Goal: Task Accomplishment & Management: Complete application form

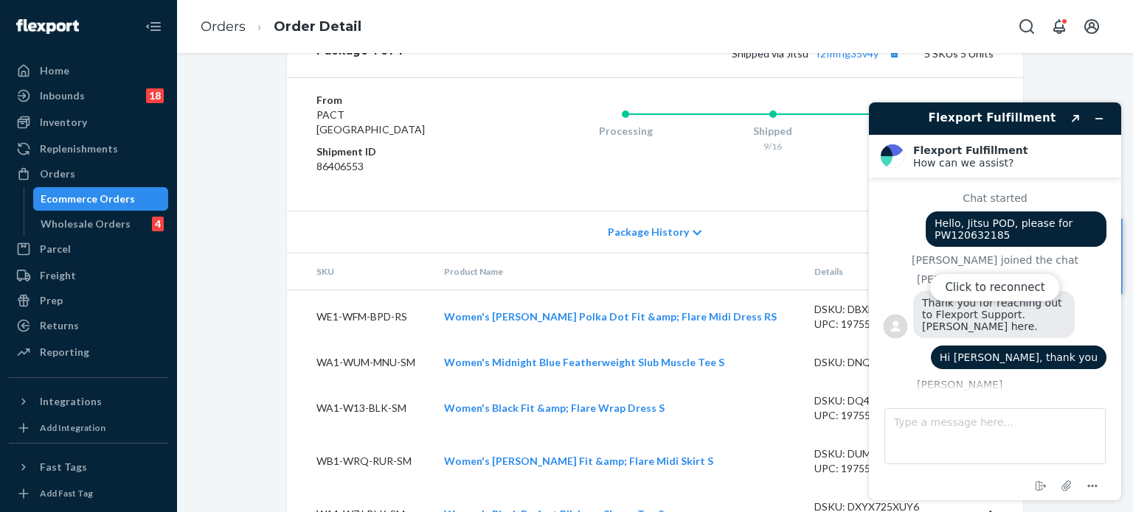
scroll to position [697, 0]
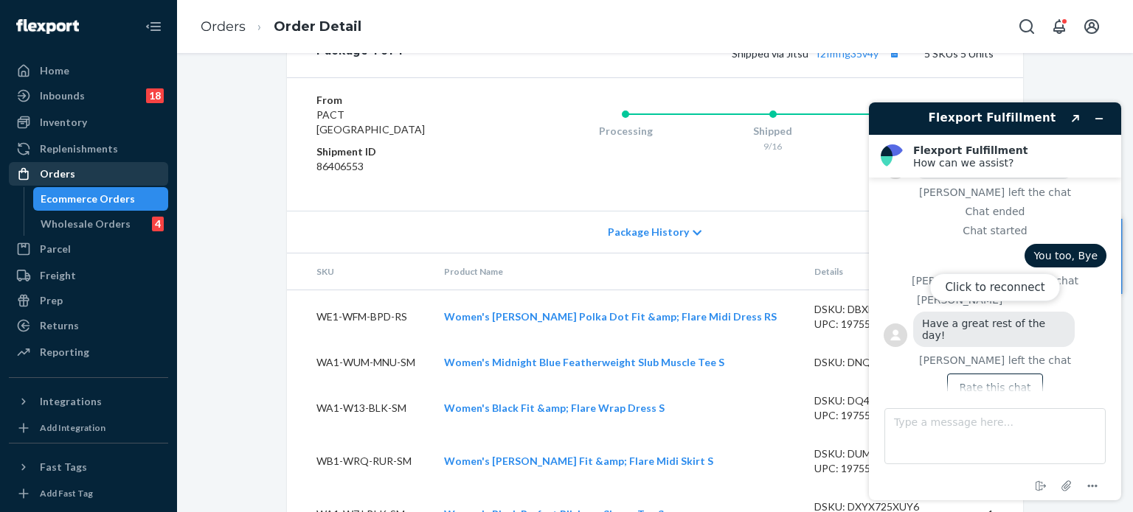
click at [66, 164] on div "Orders" at bounding box center [88, 174] width 156 height 21
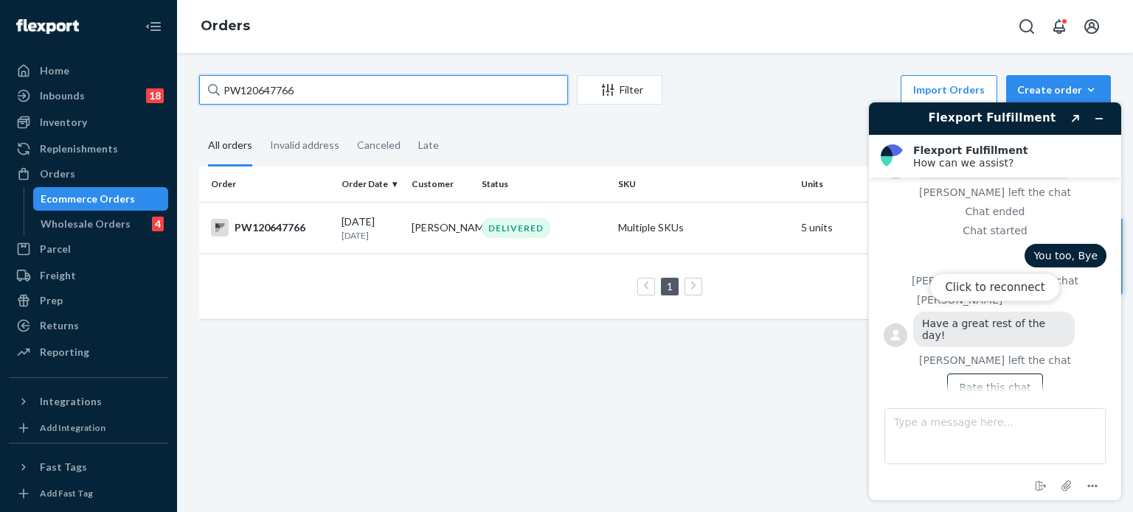
drag, startPoint x: 275, startPoint y: 94, endPoint x: 168, endPoint y: 85, distance: 107.3
click at [168, 85] on div "Home Inbounds 18 Shipping Plans Problems 18 Inventory Products Branded Packagin…" at bounding box center [566, 256] width 1133 height 512
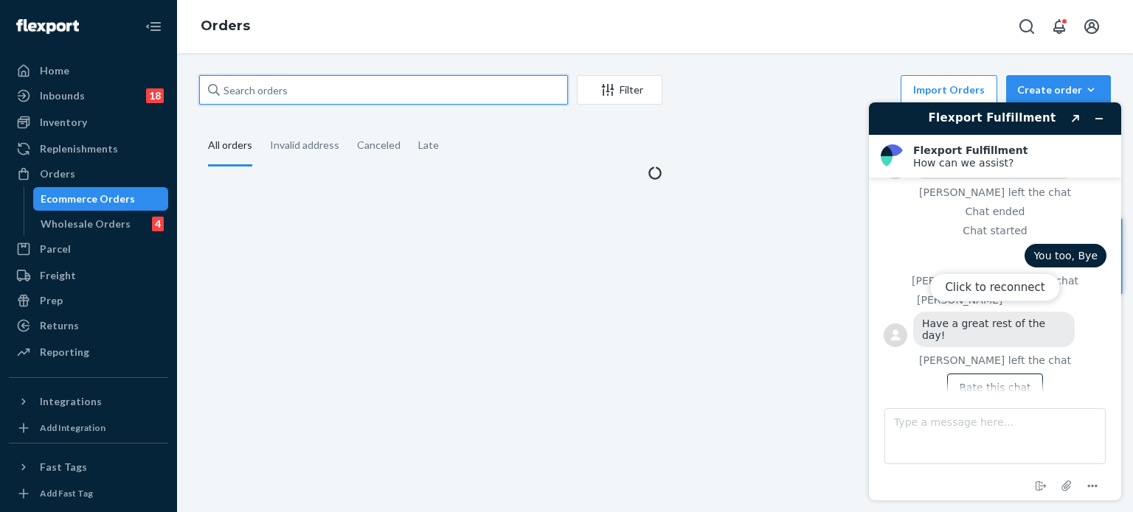
paste input "PW120621300"
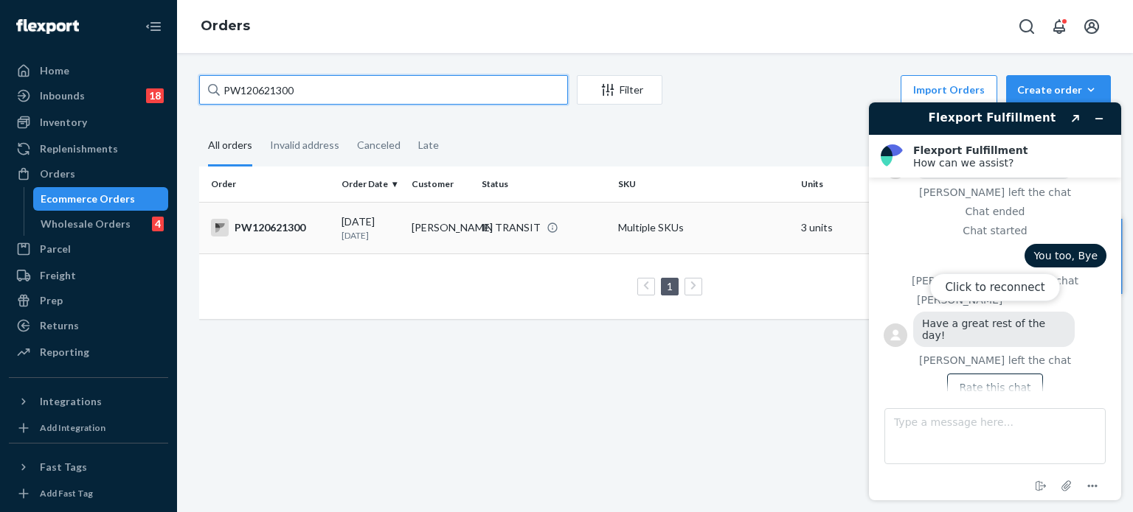
type input "PW120621300"
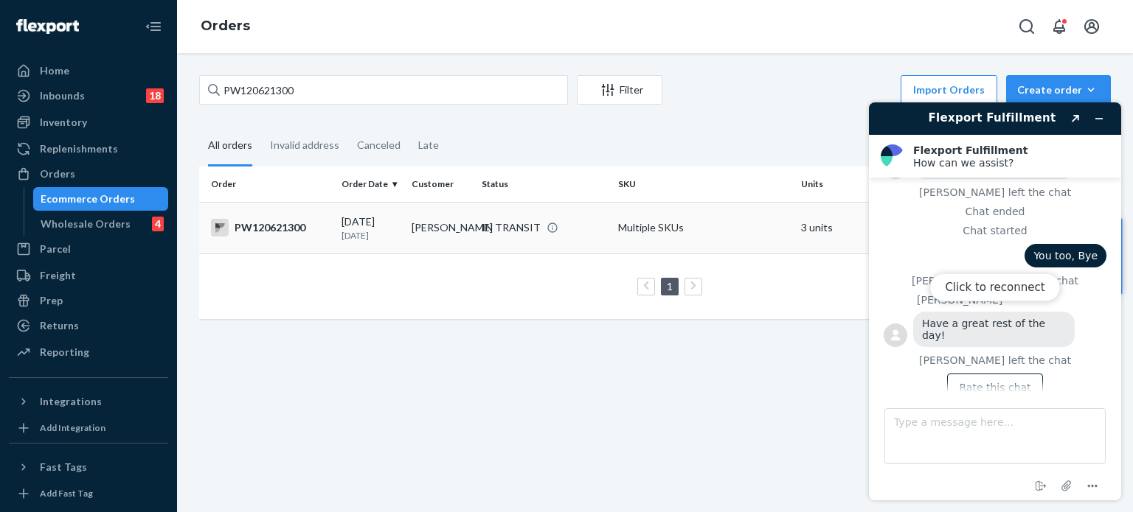
click at [301, 228] on div "PW120621300" at bounding box center [270, 228] width 119 height 18
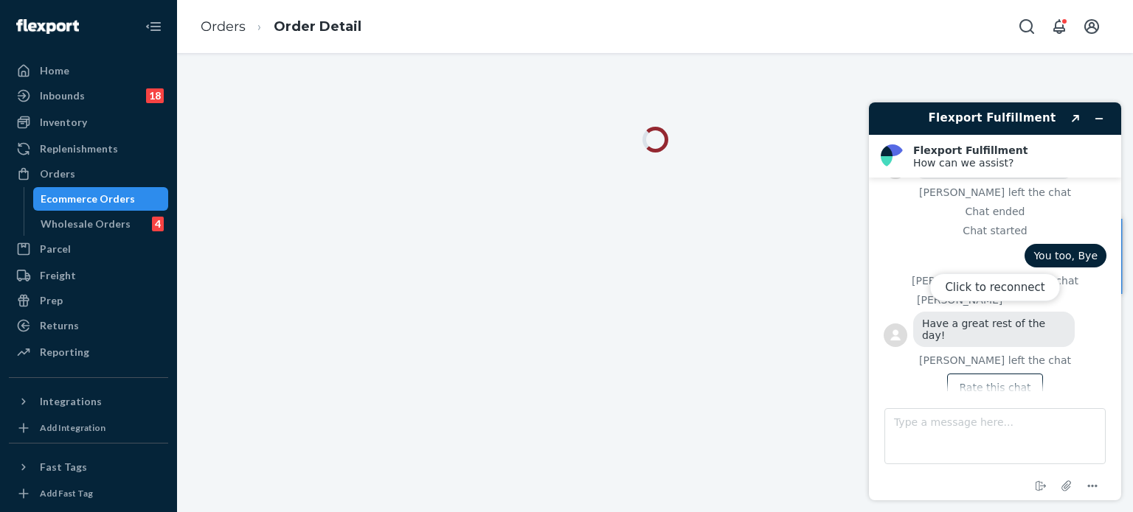
click at [1099, 115] on div "Click to reconnect" at bounding box center [995, 301] width 252 height 398
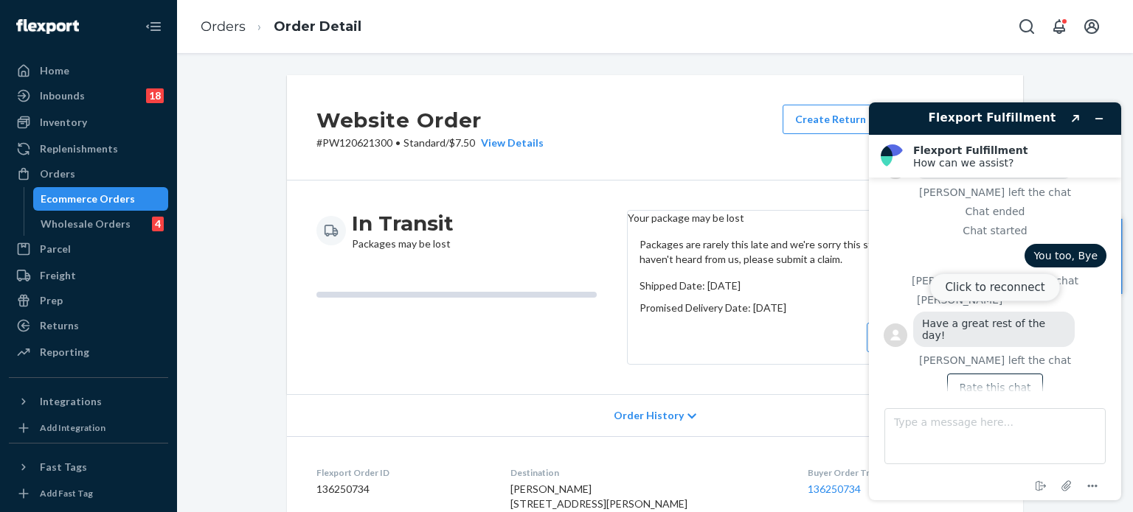
click at [1015, 288] on button "Click to reconnect" at bounding box center [994, 288] width 131 height 28
click at [1102, 114] on icon "Minimize widget" at bounding box center [1099, 119] width 10 height 10
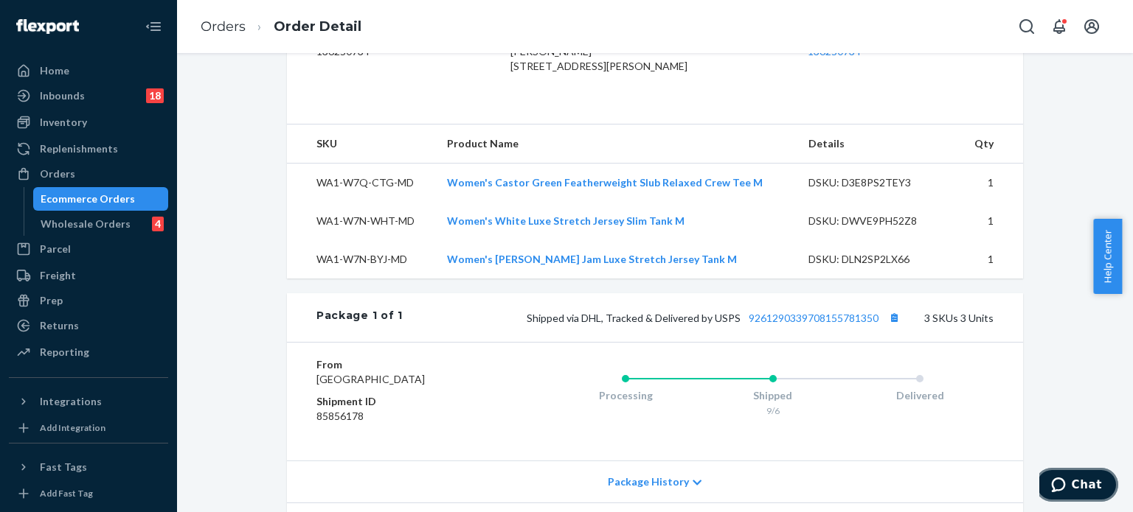
scroll to position [516, 0]
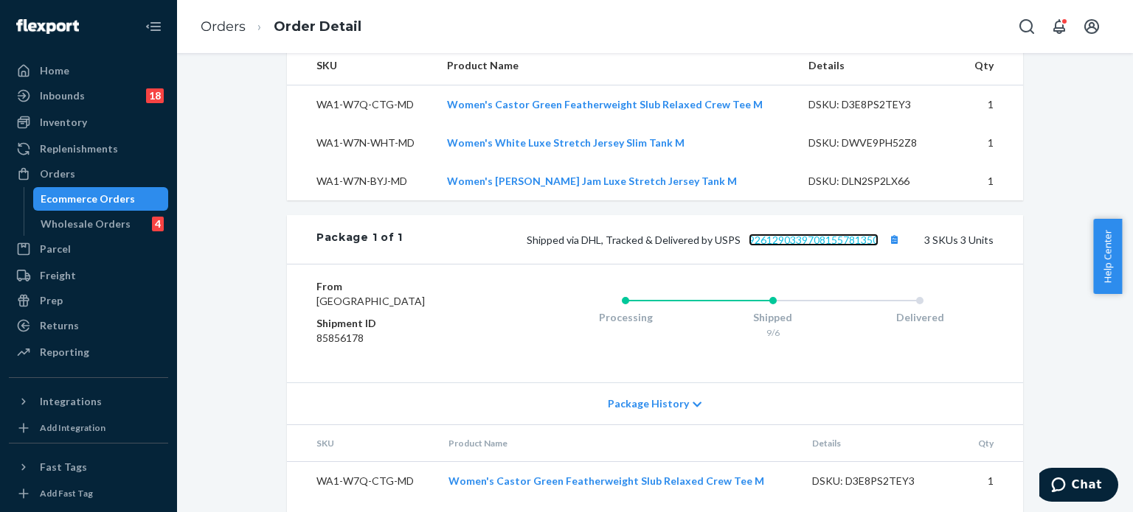
click at [820, 246] on link "9261290339708155781350" at bounding box center [813, 240] width 130 height 13
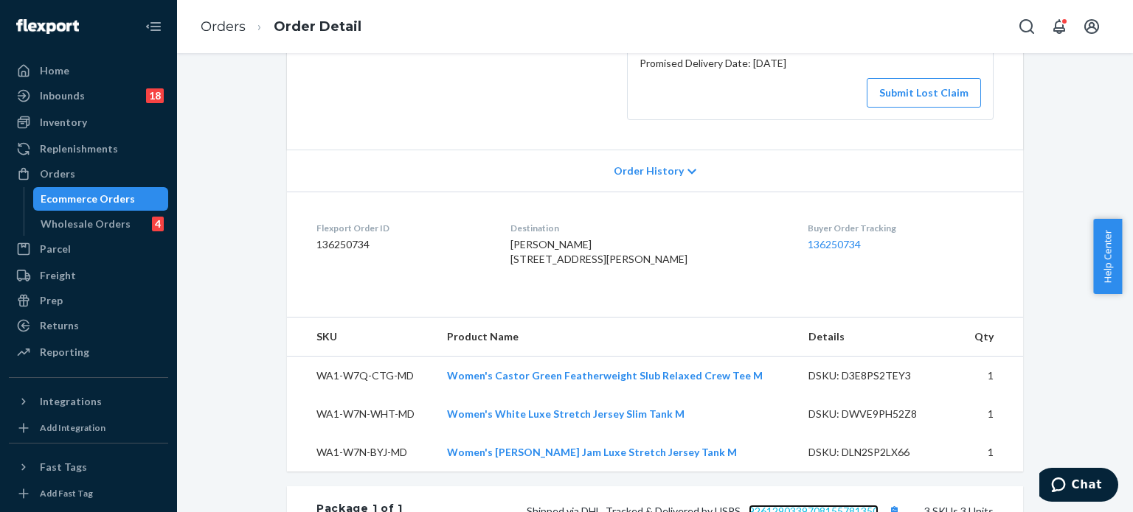
scroll to position [74, 0]
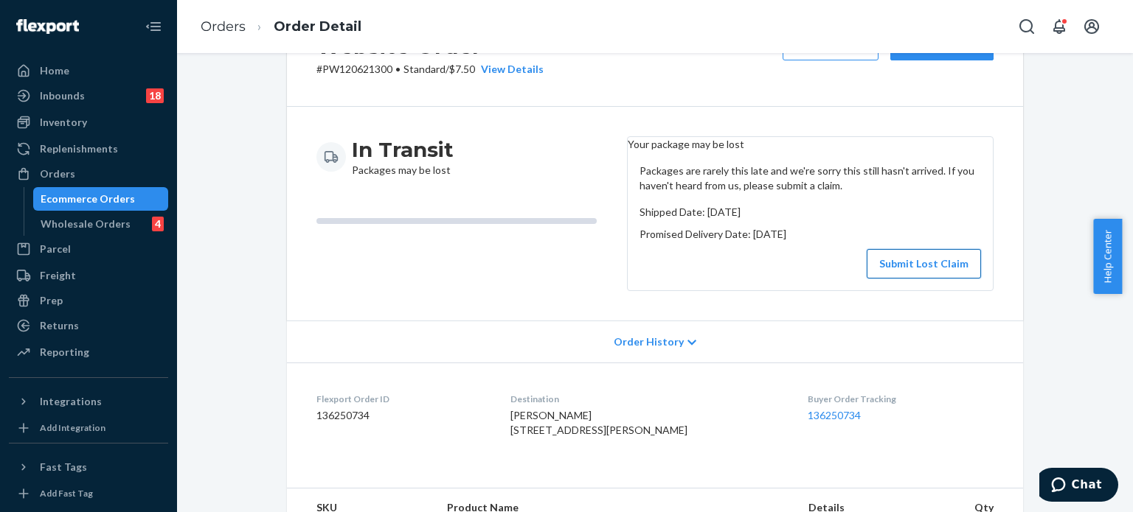
click at [920, 274] on button "Submit Lost Claim" at bounding box center [923, 263] width 114 height 29
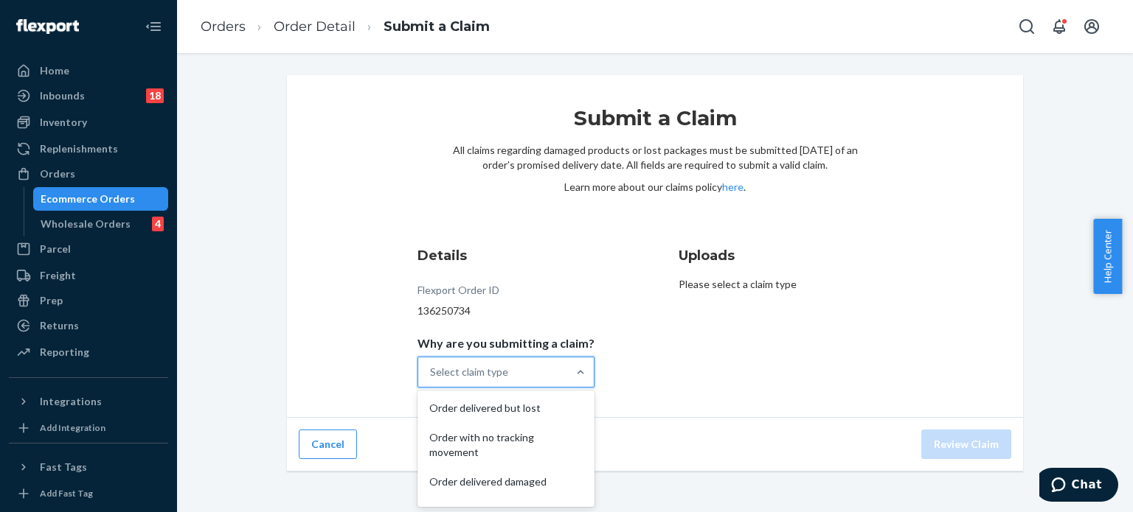
click at [549, 371] on div "Select claim type" at bounding box center [492, 372] width 149 height 29
click at [431, 371] on input "Why are you submitting a claim? option Order delivered but lost focused, 1 of 5…" at bounding box center [430, 372] width 1 height 15
click at [544, 434] on div "Order with no tracking movement" at bounding box center [505, 445] width 171 height 44
click at [431, 380] on input "Why are you submitting a claim? option Order with no tracking movement focused,…" at bounding box center [430, 372] width 1 height 15
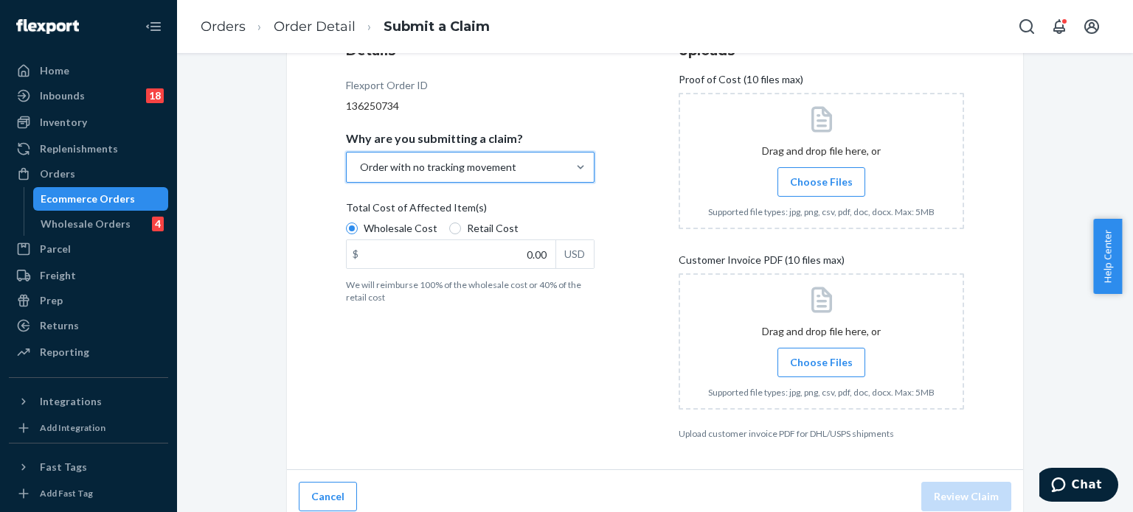
scroll to position [216, 0]
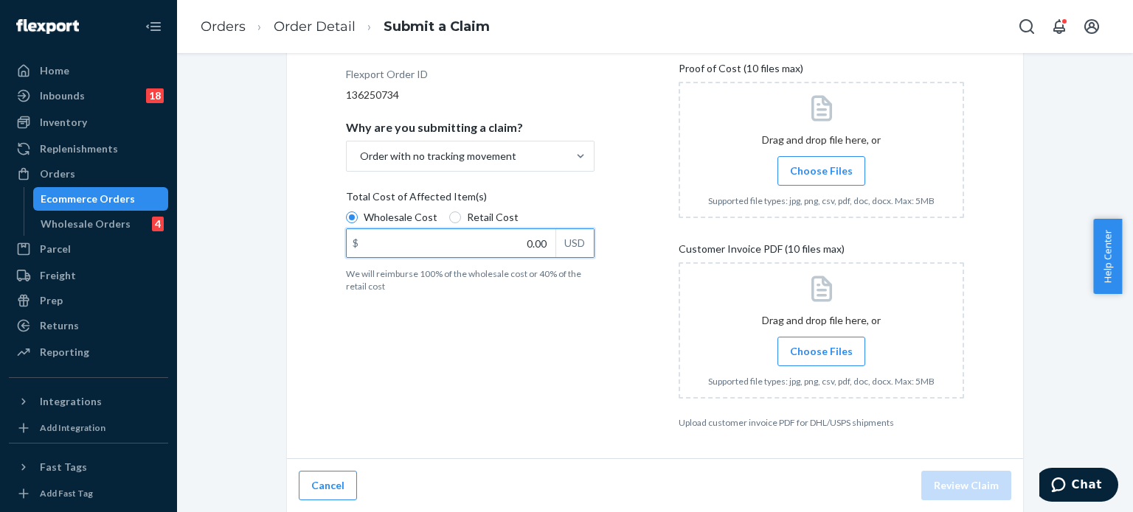
click at [530, 239] on input "0.00" at bounding box center [451, 243] width 209 height 28
type input "98.04"
click at [827, 169] on span "Choose Files" at bounding box center [821, 171] width 63 height 15
click at [821, 169] on input "Choose Files" at bounding box center [821, 171] width 1 height 16
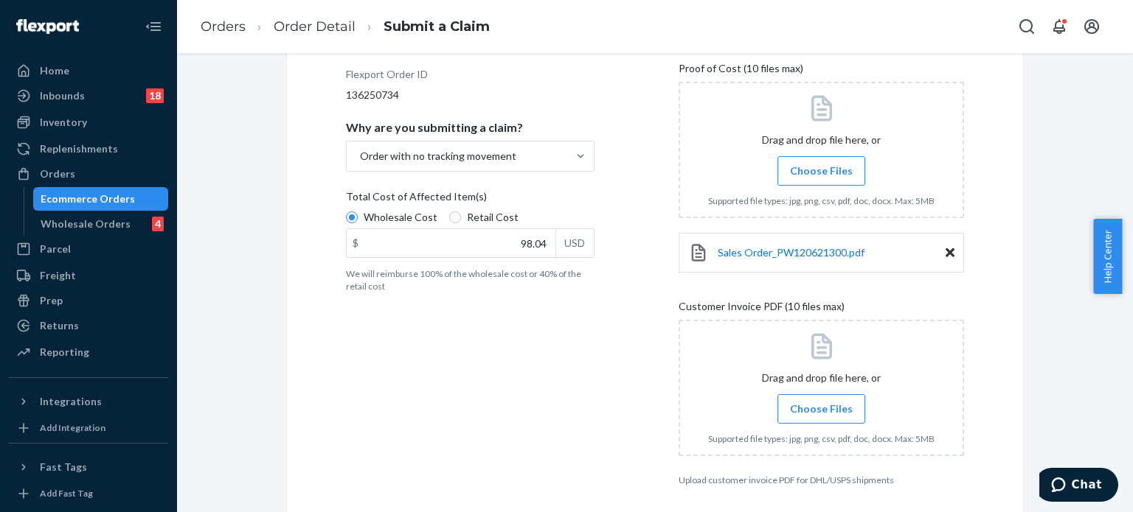
click at [812, 417] on label "Choose Files" at bounding box center [821, 408] width 88 height 29
click at [821, 417] on input "Choose Files" at bounding box center [821, 409] width 1 height 16
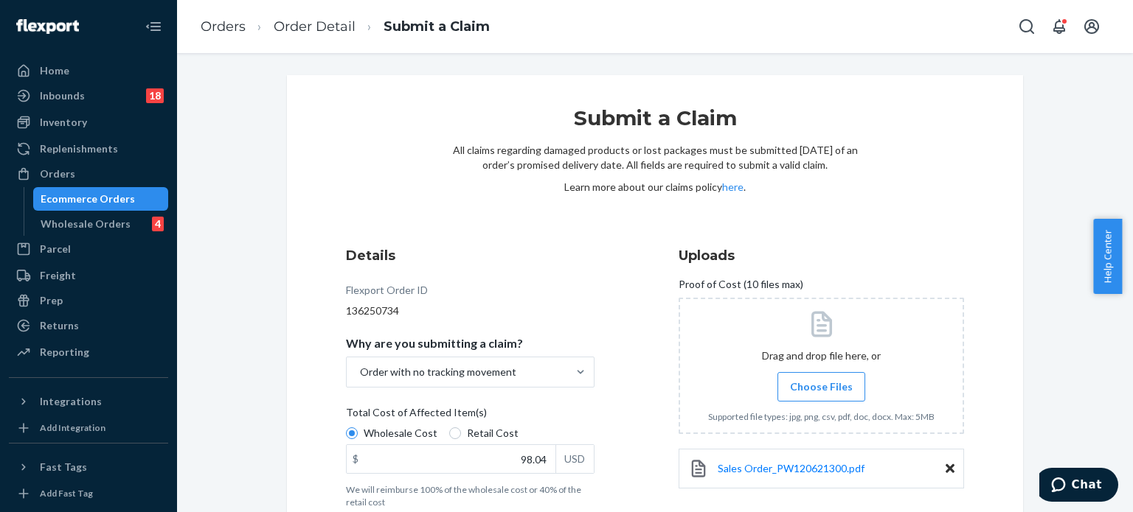
scroll to position [330, 0]
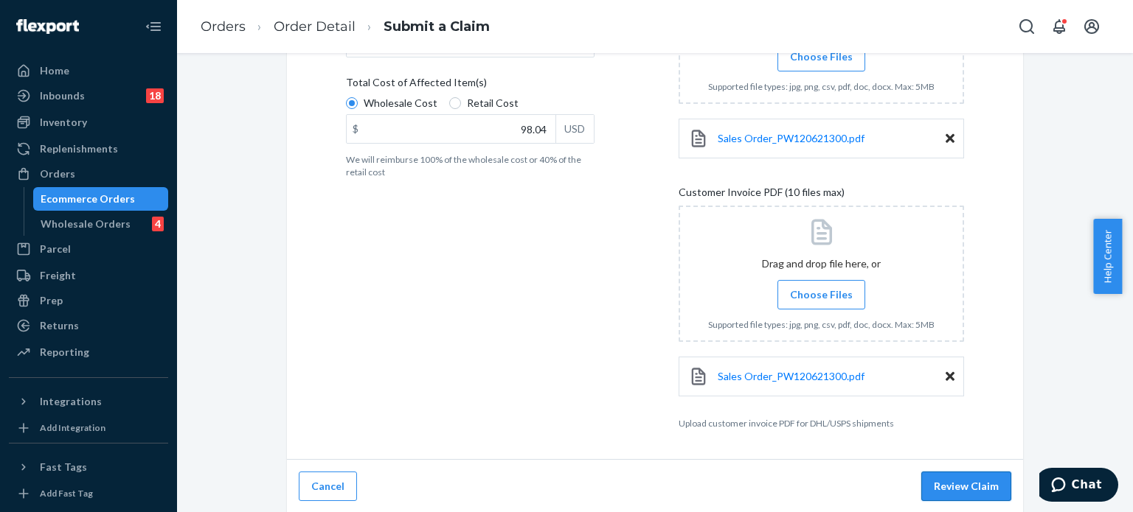
click at [975, 483] on button "Review Claim" at bounding box center [966, 486] width 90 height 29
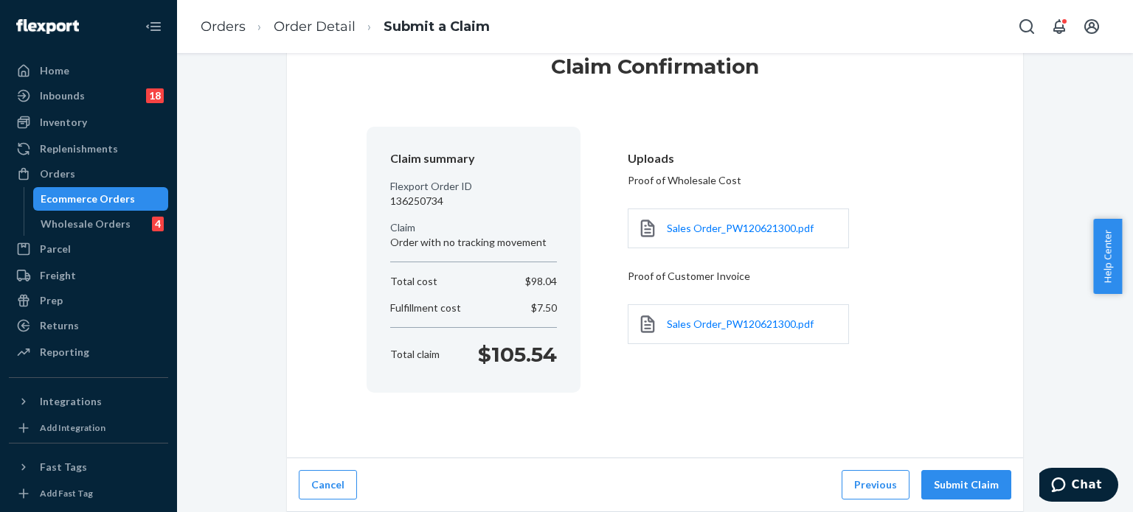
scroll to position [50, 0]
click at [974, 483] on button "Submit Claim" at bounding box center [966, 486] width 90 height 29
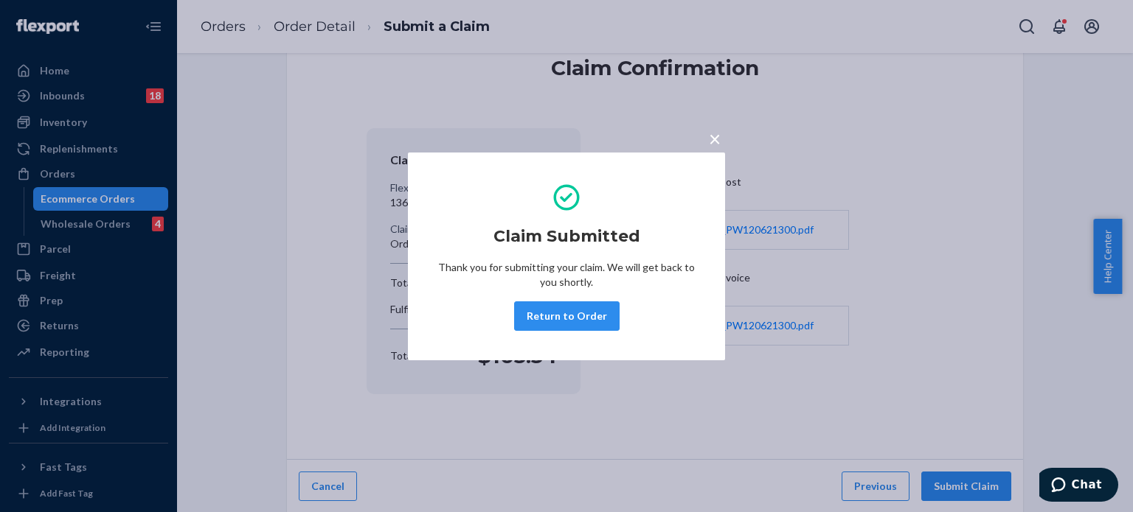
drag, startPoint x: 576, startPoint y: 314, endPoint x: 399, endPoint y: 72, distance: 300.3
click at [576, 313] on button "Return to Order" at bounding box center [566, 316] width 105 height 29
